Goal: Task Accomplishment & Management: Complete application form

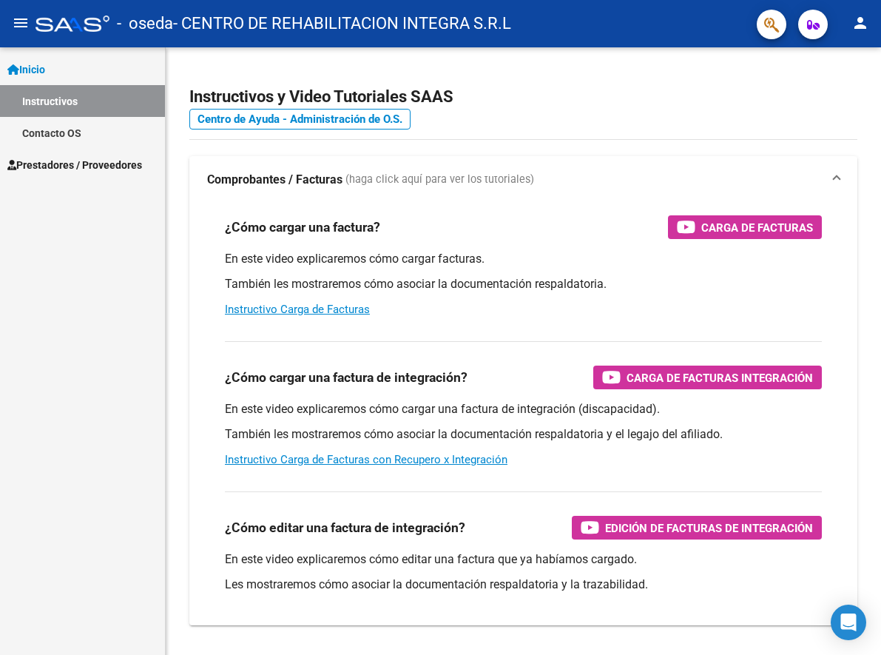
click at [83, 157] on span "Prestadores / Proveedores" at bounding box center [74, 165] width 135 height 16
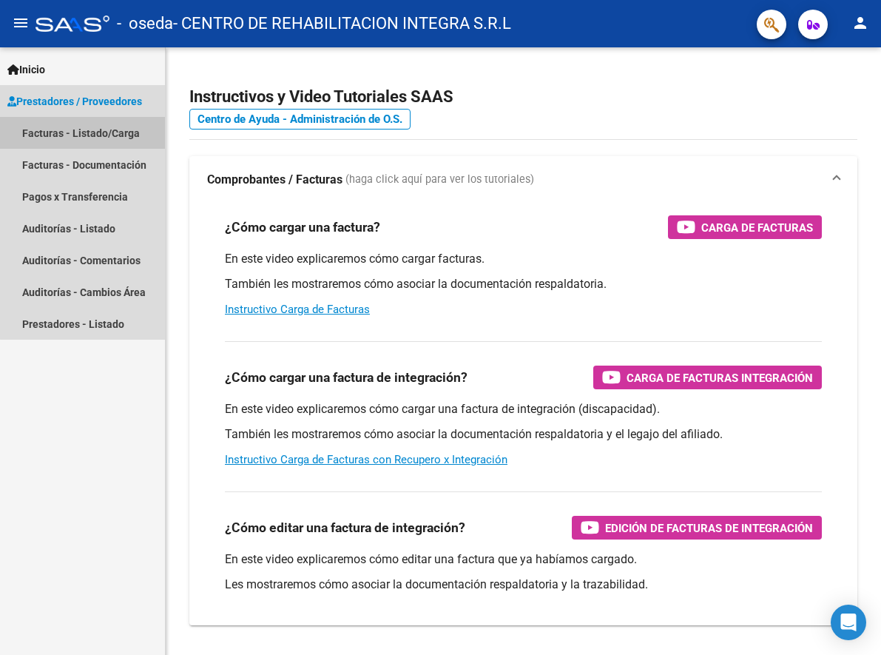
click at [87, 136] on link "Facturas - Listado/Carga" at bounding box center [82, 133] width 165 height 32
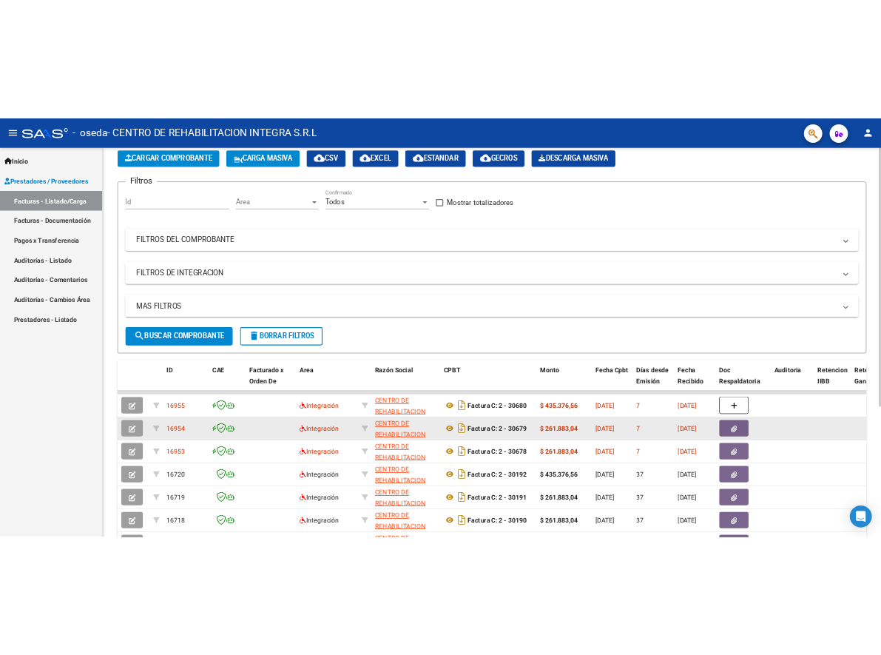
scroll to position [148, 0]
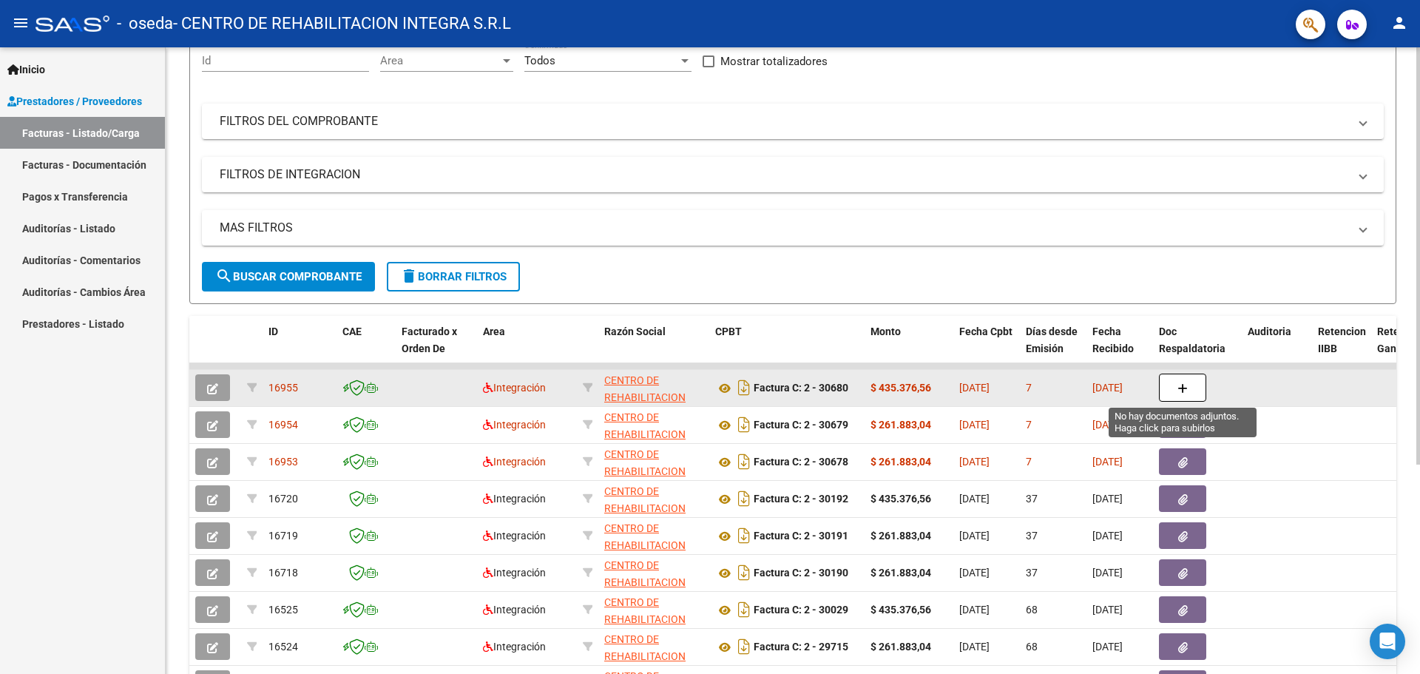
click at [1186, 389] on icon "button" at bounding box center [1182, 388] width 10 height 11
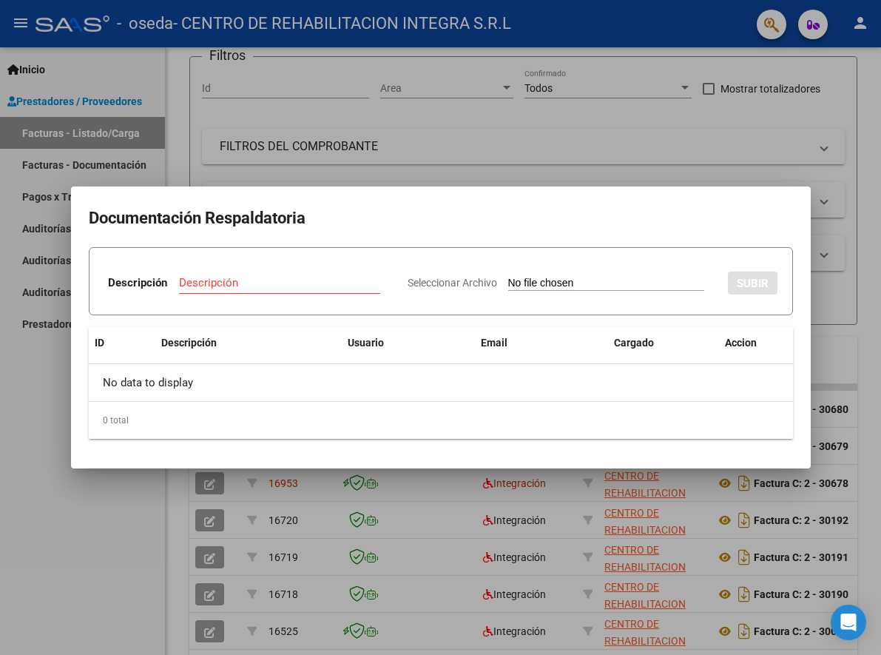
click at [201, 283] on input "Descripción" at bounding box center [279, 282] width 201 height 13
click at [300, 276] on input "Descripción" at bounding box center [279, 282] width 201 height 13
paste input "[PERSON_NAME]"
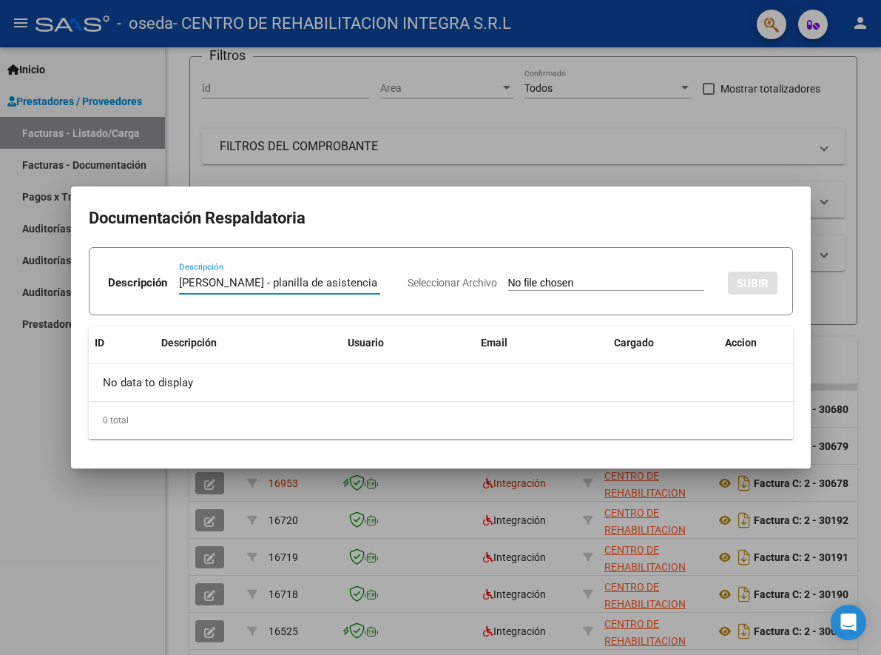
type input "[PERSON_NAME] - planilla de asistencia"
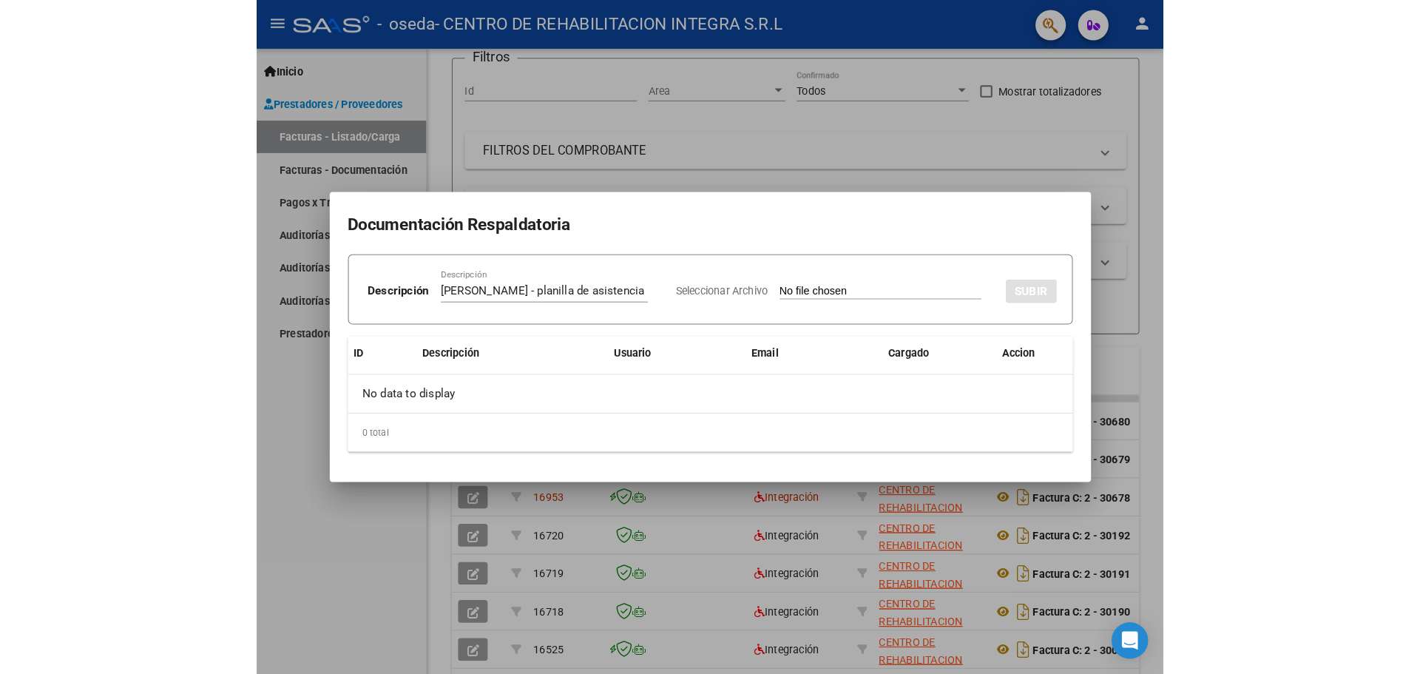
scroll to position [0, 0]
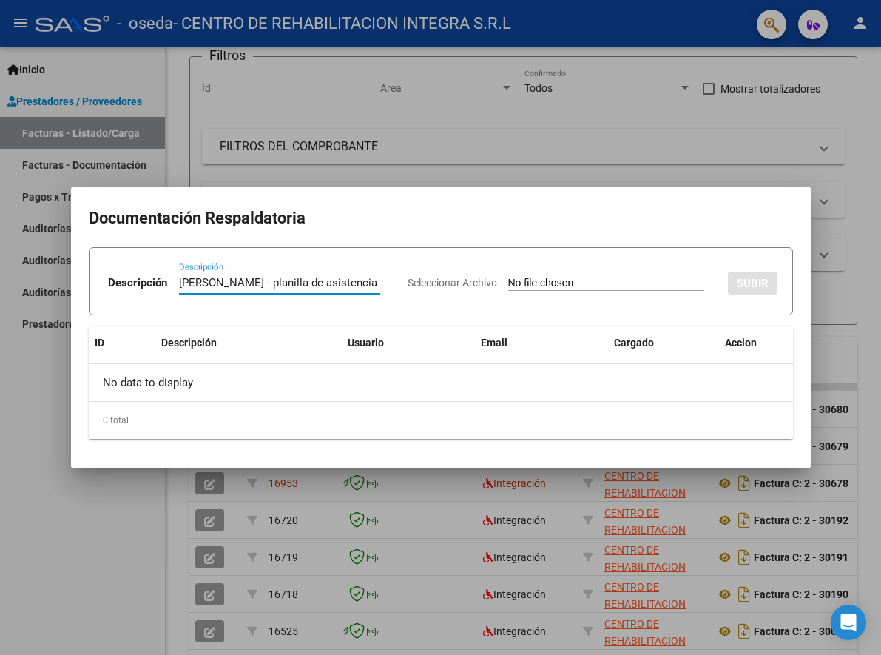
click at [560, 274] on div "Seleccionar Archivo SUBIR" at bounding box center [593, 281] width 370 height 43
click at [558, 283] on input "Seleccionar Archivo" at bounding box center [606, 284] width 196 height 14
type input "C:\fakepath\[PERSON_NAME]-PLANILLA DE ASISTENCIA - [DATE] - OSEDA.pdf"
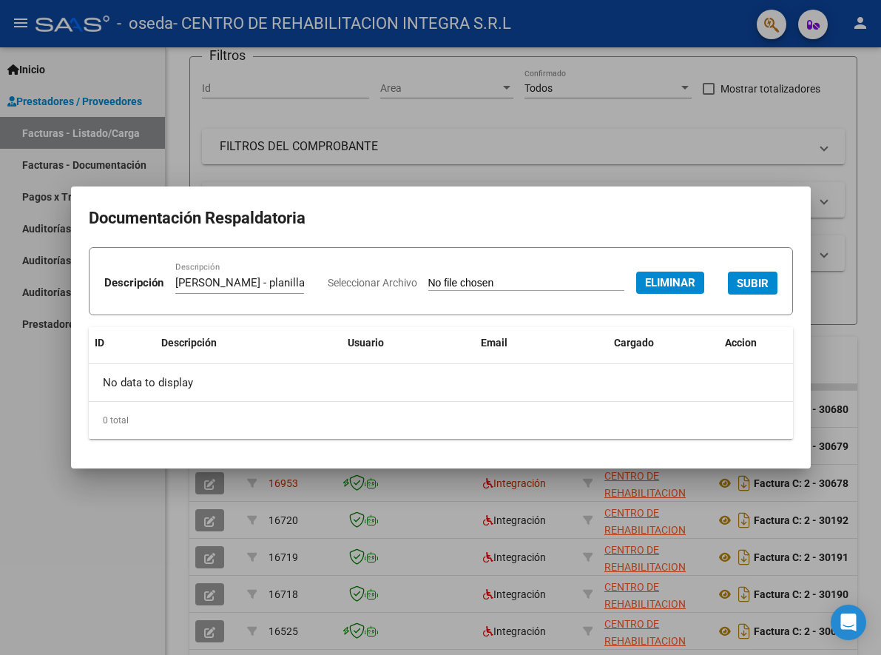
click at [737, 290] on span "SUBIR" at bounding box center [753, 283] width 32 height 13
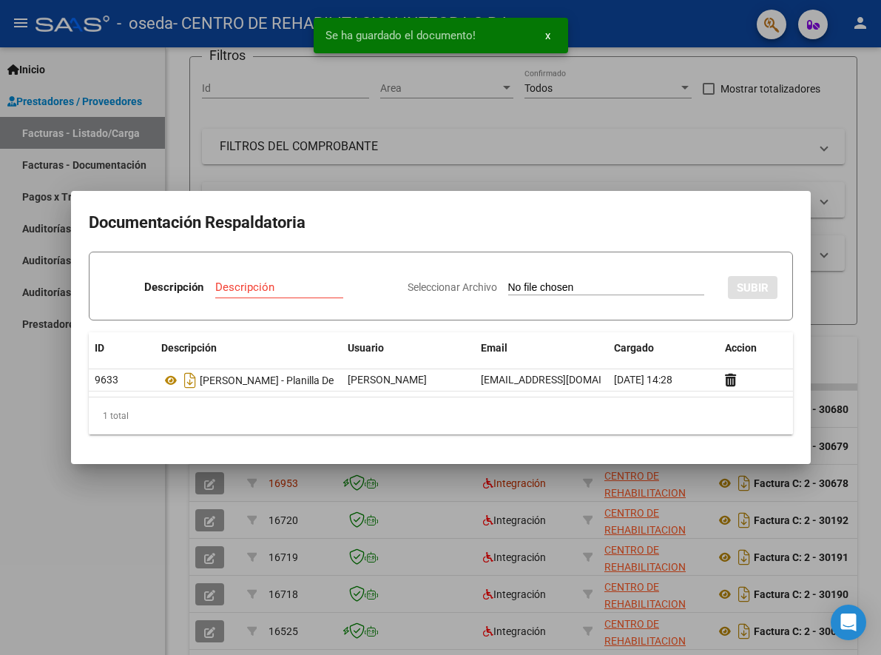
click at [843, 230] on div at bounding box center [440, 327] width 881 height 655
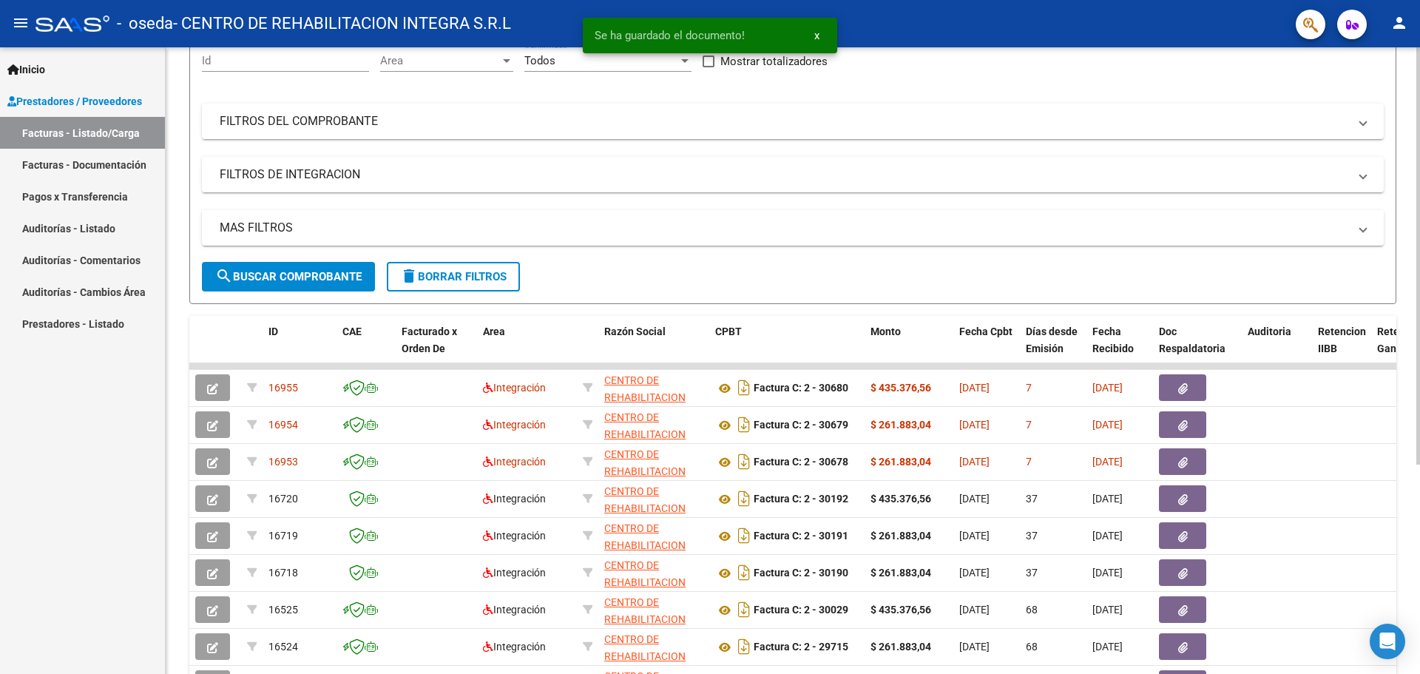
scroll to position [119, 0]
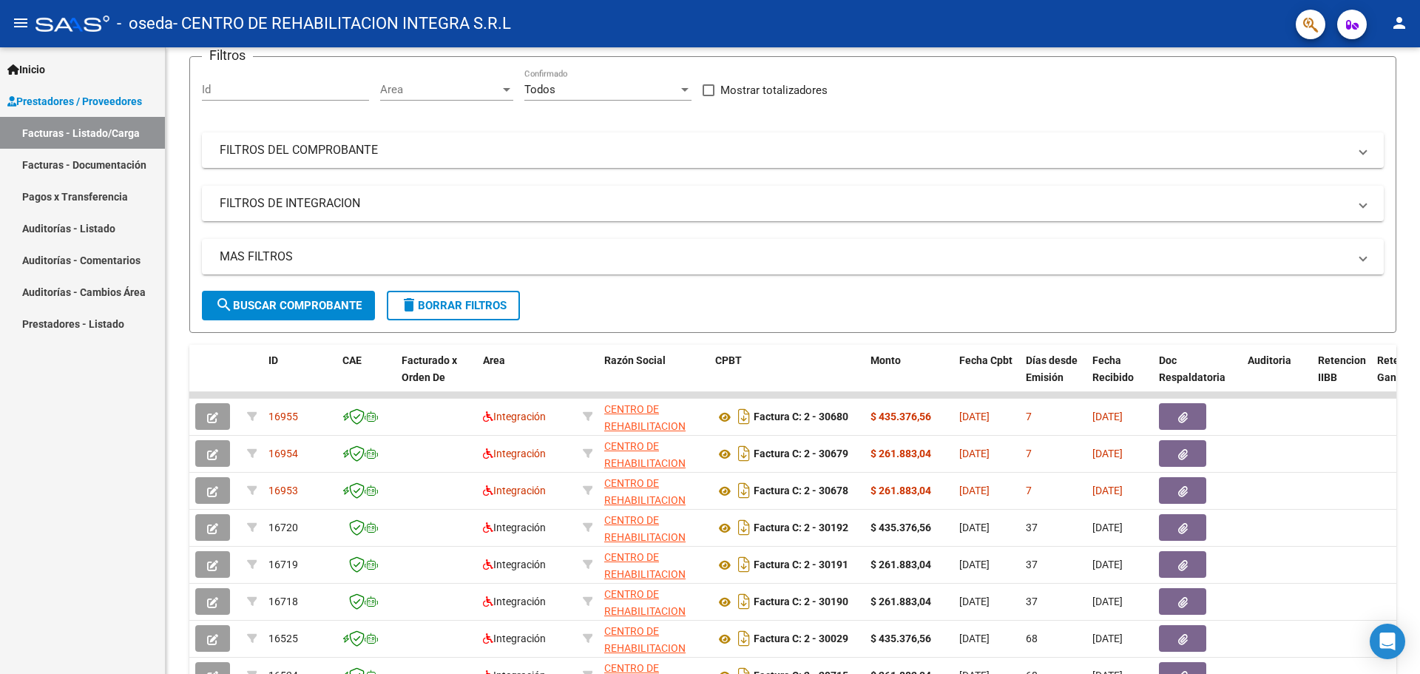
click at [1406, 33] on button "person" at bounding box center [1400, 24] width 30 height 30
click at [1122, 234] on div at bounding box center [710, 337] width 1420 height 674
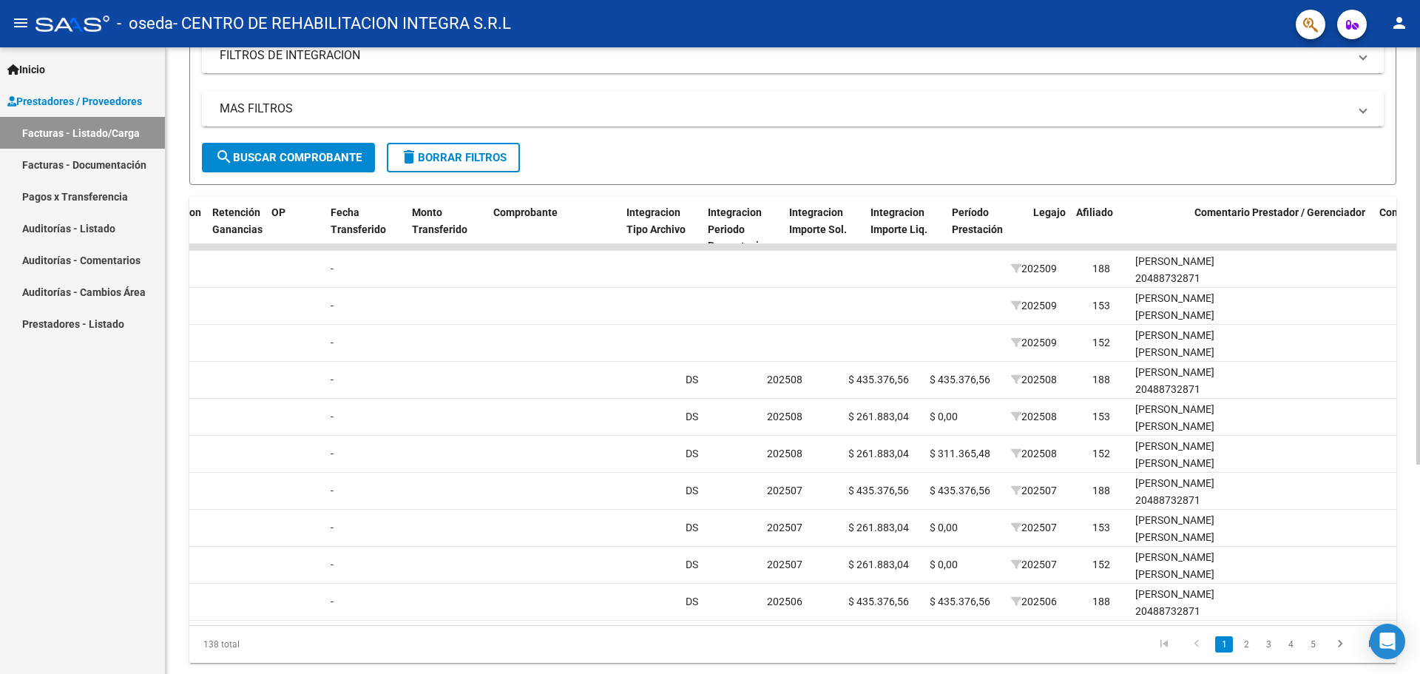
scroll to position [0, 1319]
